Goal: Information Seeking & Learning: Find specific page/section

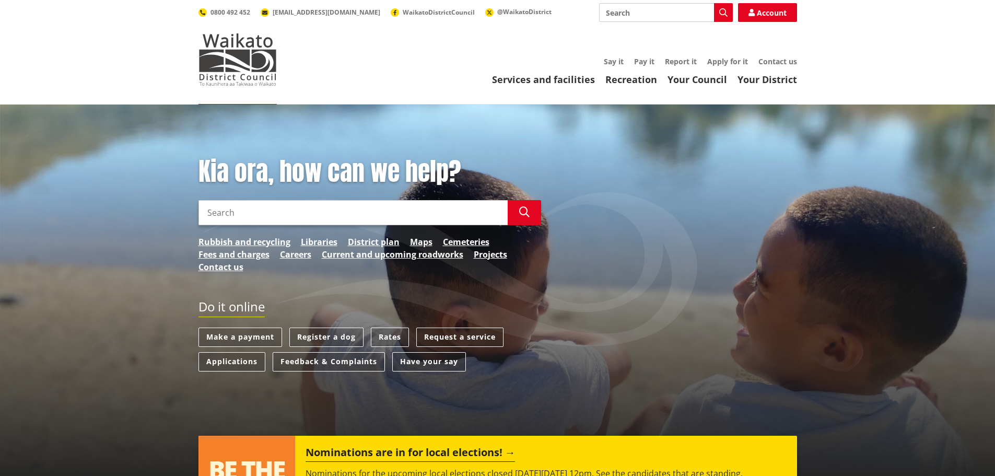
click at [262, 220] on input "Search" at bounding box center [353, 212] width 309 height 25
click at [276, 214] on input "delegations\" at bounding box center [353, 212] width 309 height 25
type input "delegations"
click at [275, 227] on div "Kia ora, how can we help? Search delegations Search Delegations Rubbish and rec…" at bounding box center [370, 220] width 358 height 127
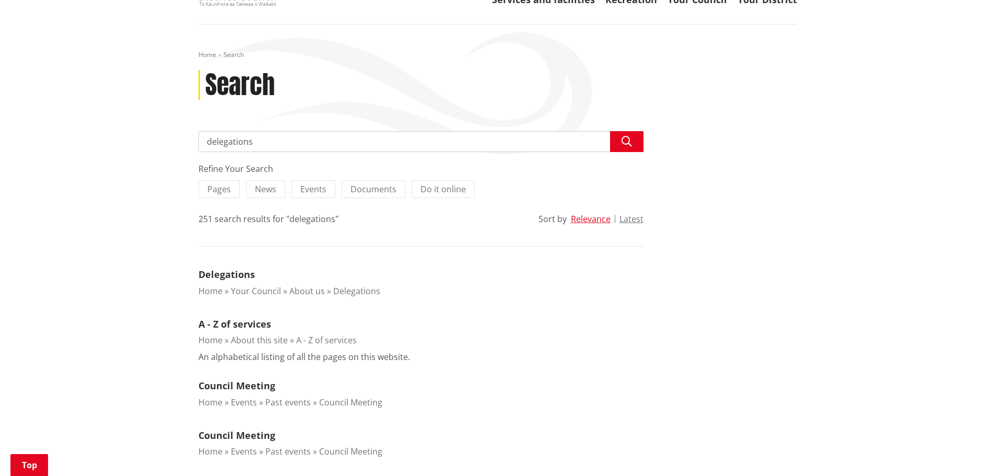
scroll to position [157, 0]
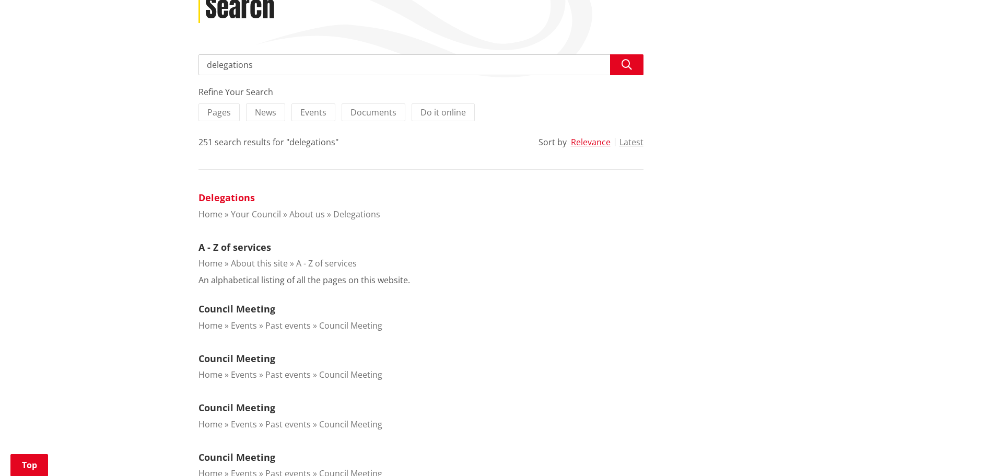
click at [232, 197] on link "Delegations" at bounding box center [227, 197] width 56 height 13
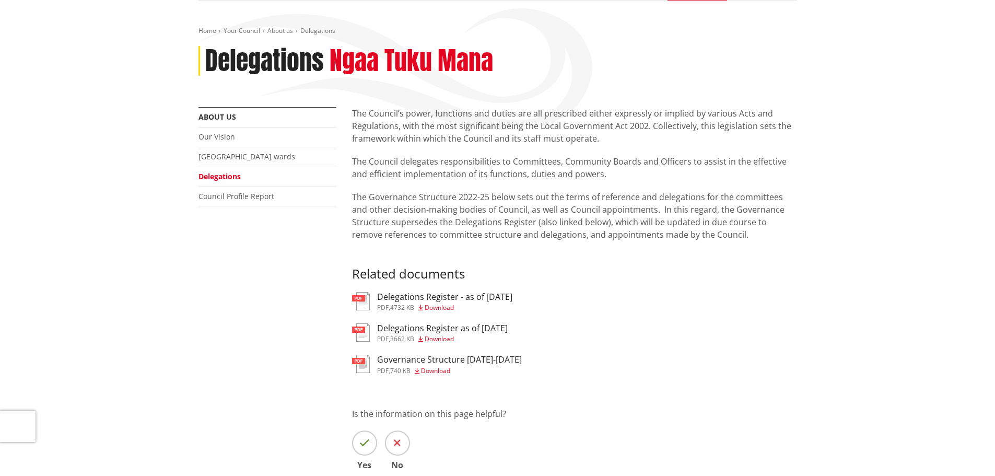
scroll to position [104, 0]
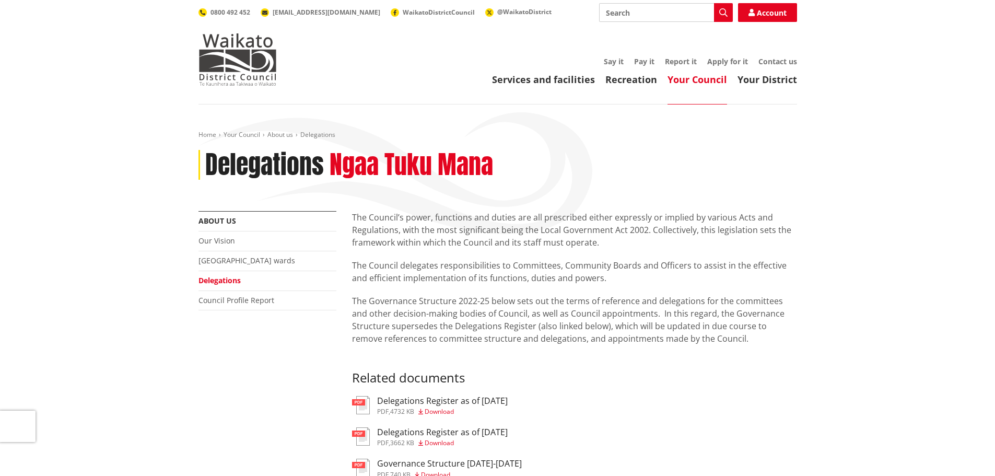
scroll to position [104, 0]
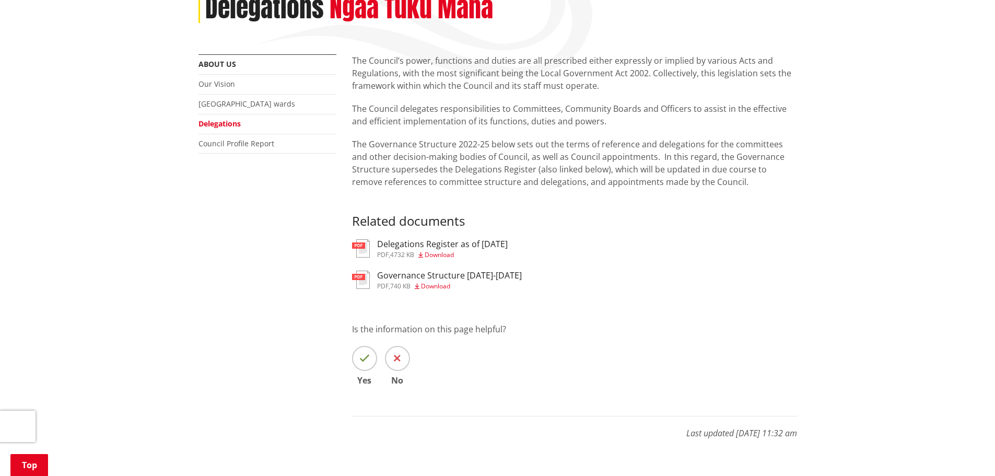
scroll to position [52, 0]
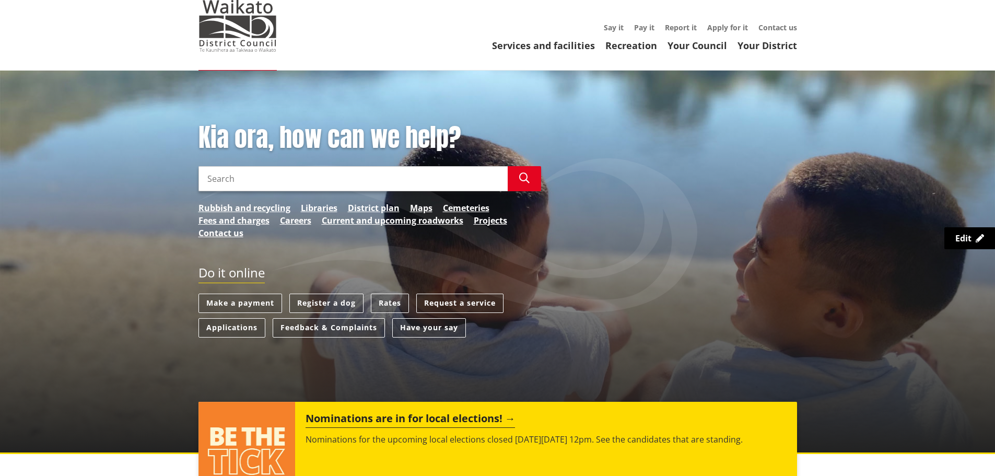
scroll to position [104, 0]
